Goal: Transaction & Acquisition: Obtain resource

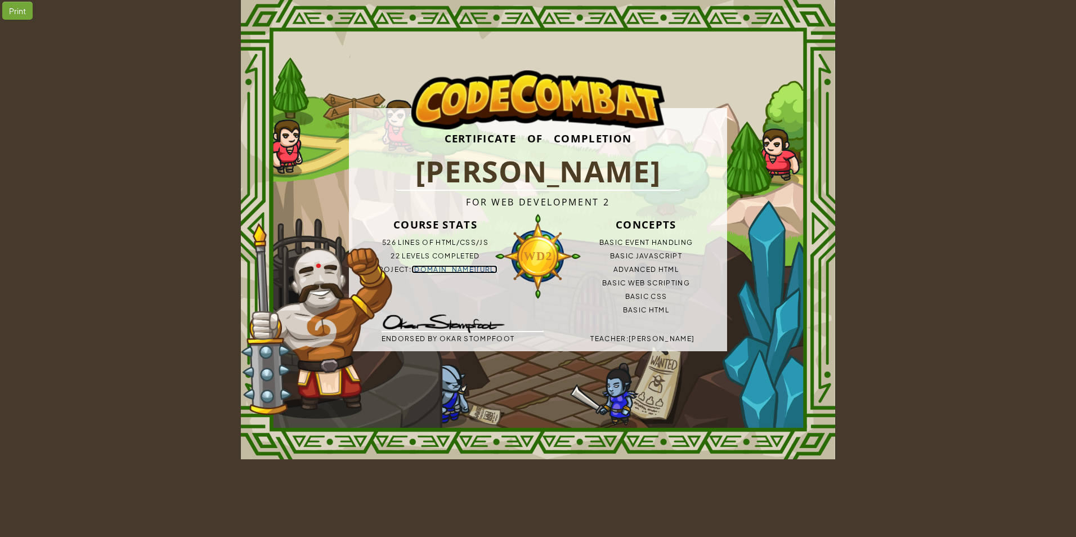
click at [436, 273] on link "[DOMAIN_NAME][URL]" at bounding box center [454, 269] width 86 height 8
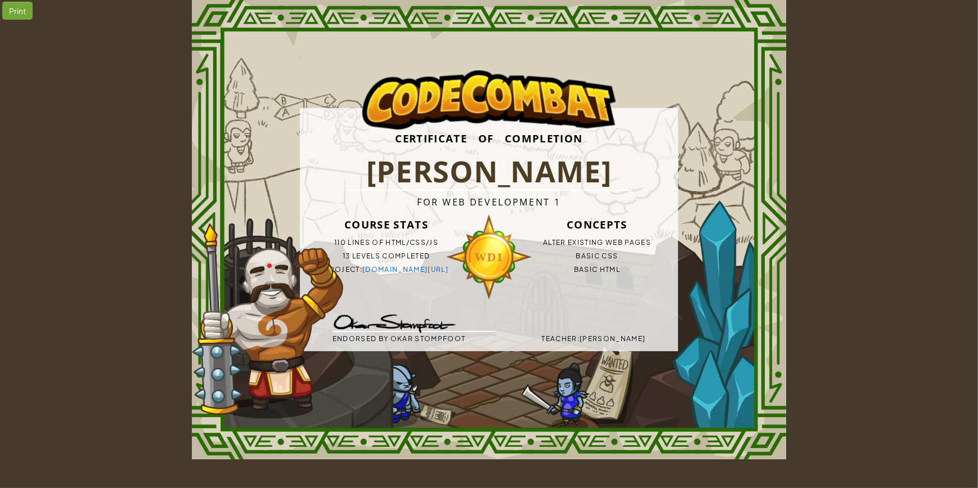
click at [100, 49] on div "Print Certificate of Completion Nico D For Web Development 1 Course Stats 110 l…" at bounding box center [489, 229] width 978 height 459
